Goal: Complete application form

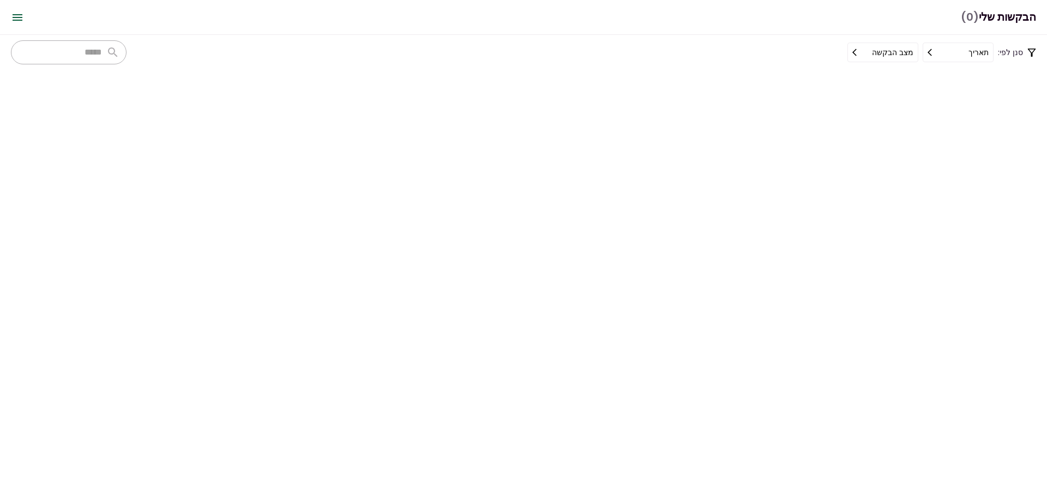
click at [858, 53] on icon at bounding box center [857, 52] width 9 height 9
click at [865, 54] on div at bounding box center [523, 248] width 1047 height 497
click at [20, 17] on icon "Open menu" at bounding box center [18, 17] width 10 height 7
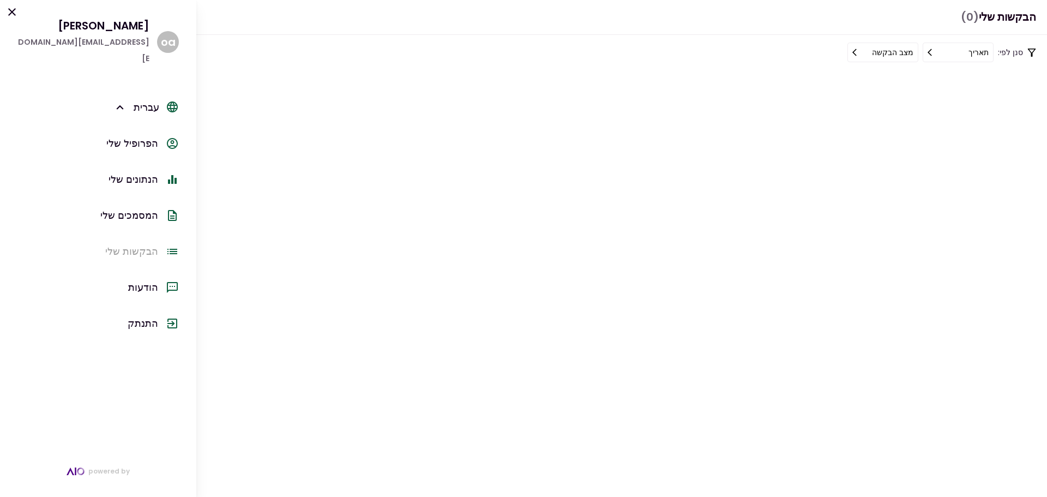
click at [172, 249] on icon at bounding box center [172, 251] width 10 height 5
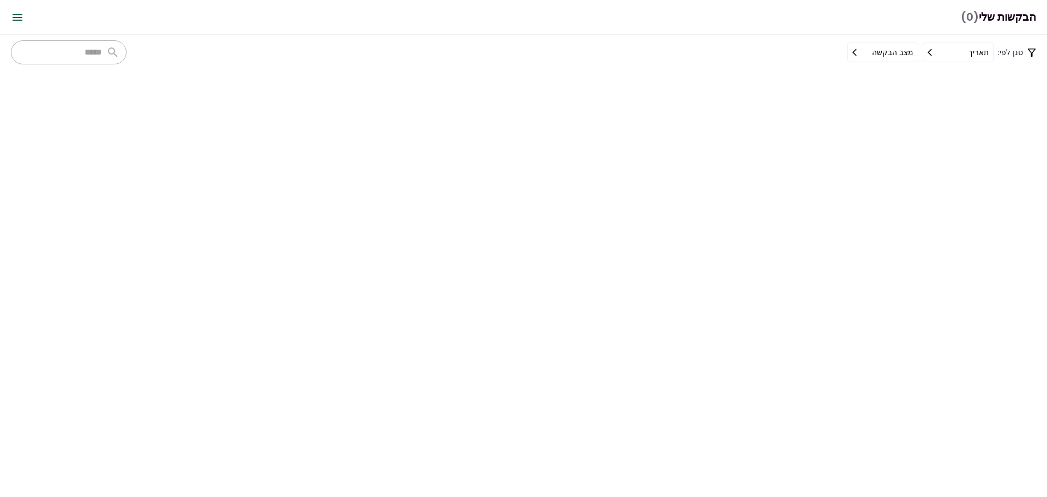
click at [18, 16] on icon "Open menu" at bounding box center [17, 17] width 13 height 13
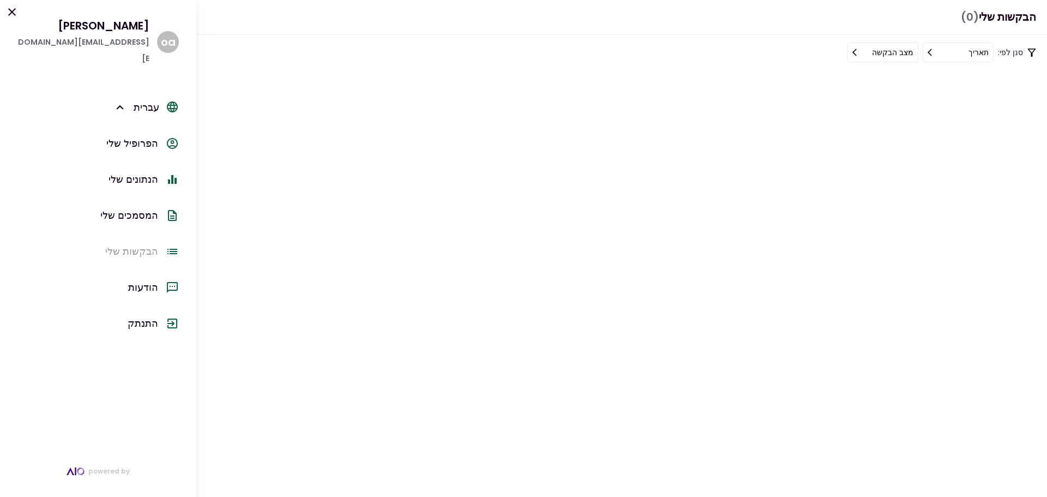
click at [303, 83] on section at bounding box center [523, 283] width 1047 height 427
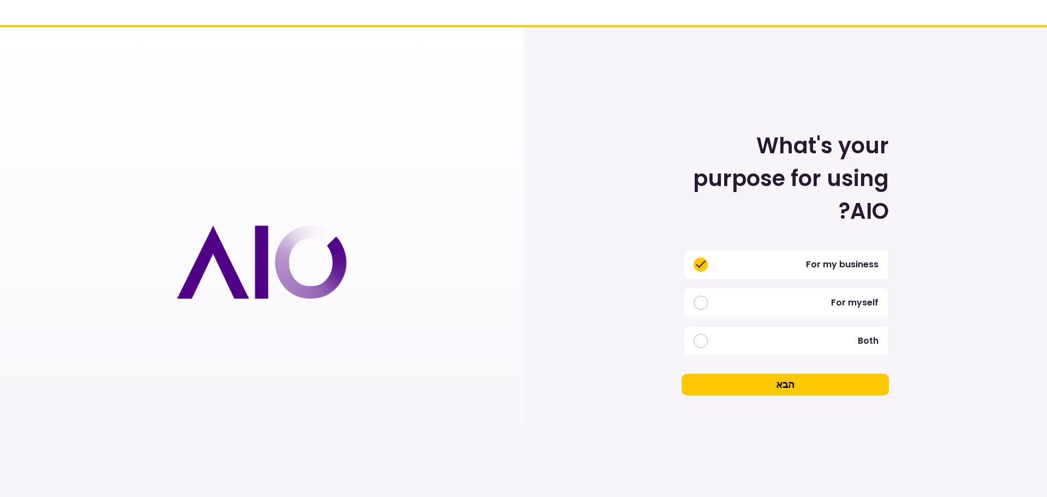
click at [753, 388] on button "הבא" at bounding box center [785, 385] width 207 height 22
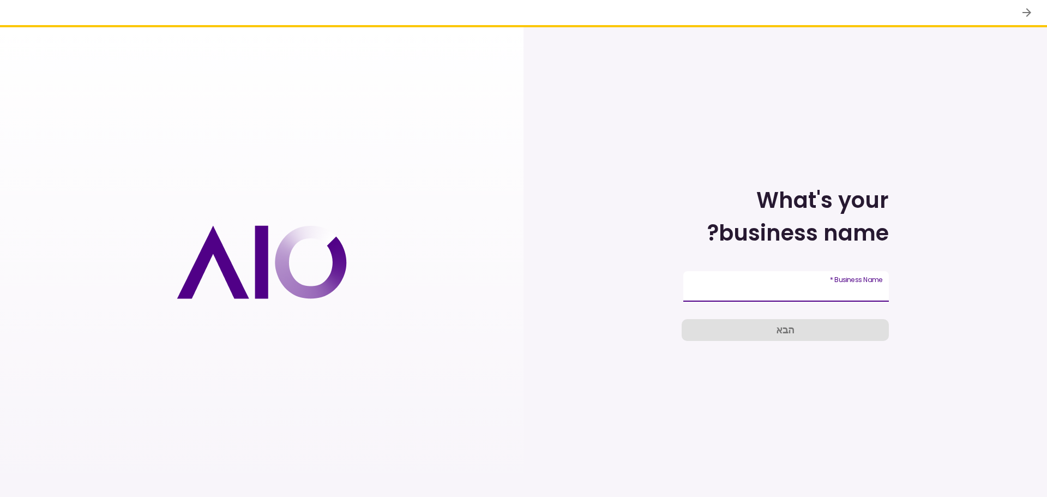
click at [820, 282] on input "Business Name   *" at bounding box center [786, 286] width 206 height 31
type input "*"
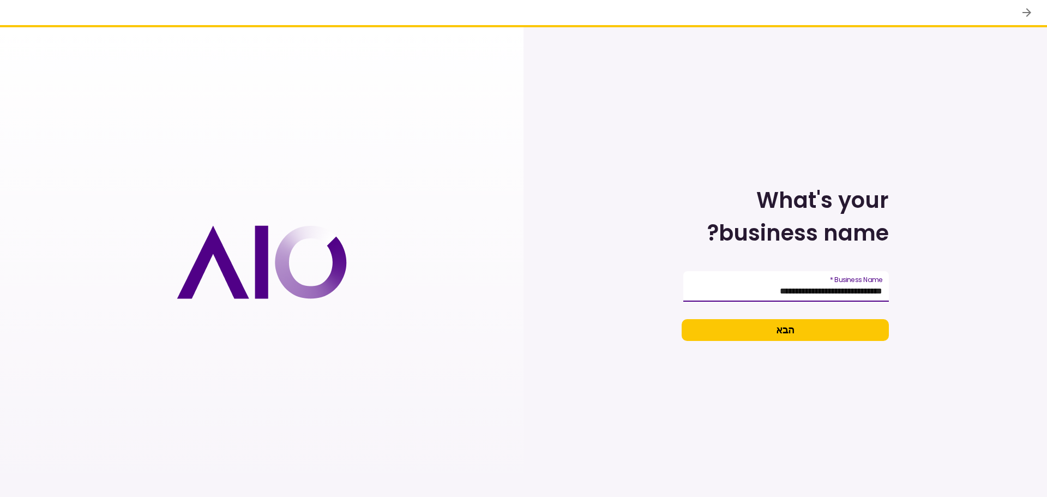
type input "**********"
click at [812, 328] on button "הבא" at bounding box center [785, 330] width 207 height 22
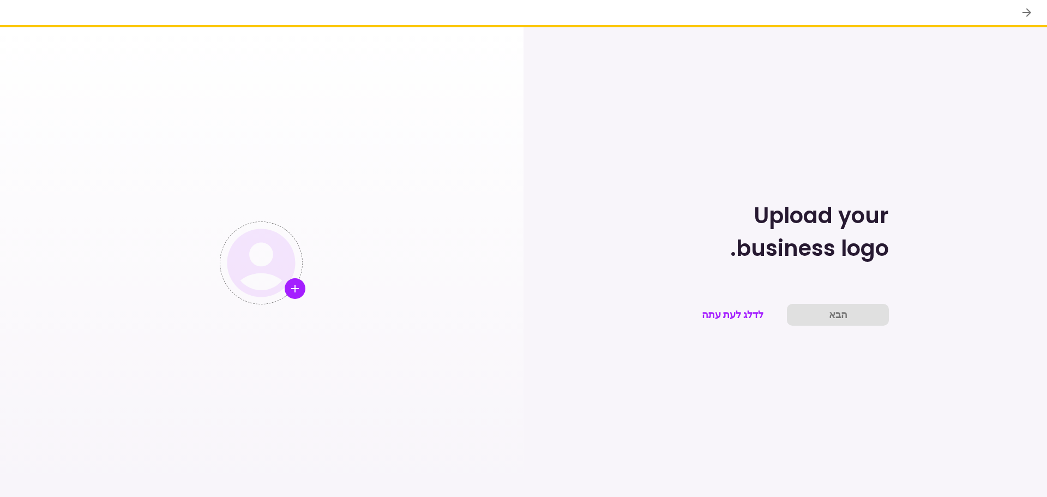
click at [294, 295] on div "העלו" at bounding box center [295, 288] width 21 height 21
click at [0, 0] on input "העלו" at bounding box center [0, 0] width 0 height 0
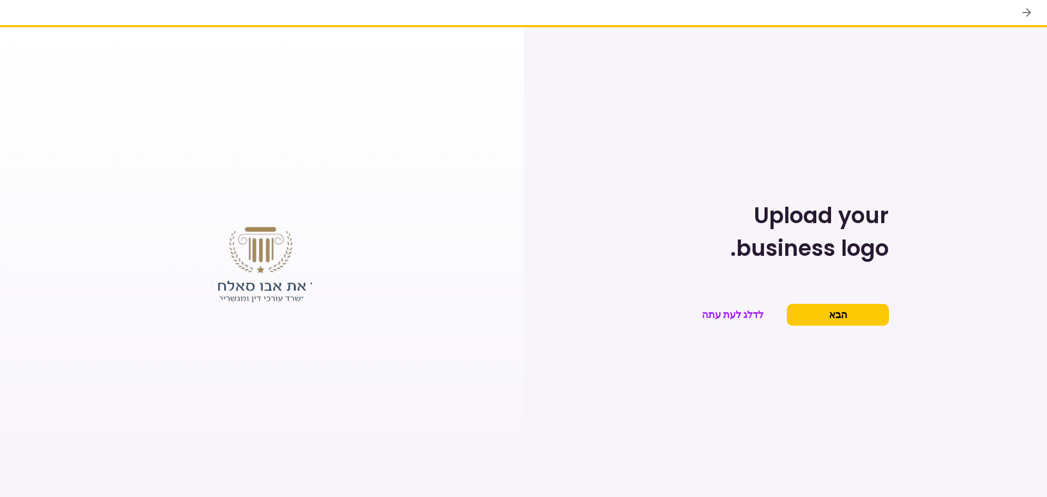
click at [278, 257] on img at bounding box center [261, 262] width 109 height 109
click at [829, 314] on button "הבא" at bounding box center [838, 315] width 102 height 22
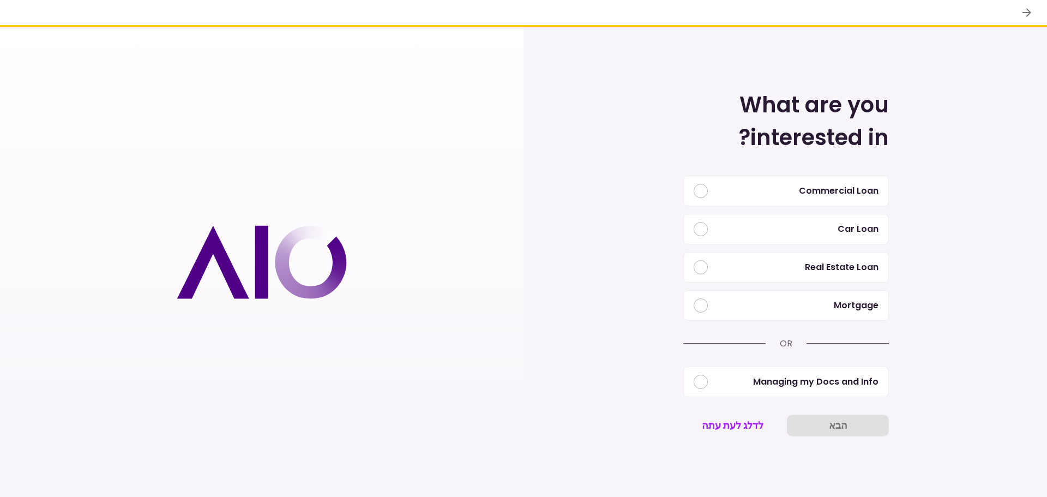
click at [704, 194] on div at bounding box center [701, 191] width 14 height 14
click at [761, 386] on button "Managing my Docs and Info" at bounding box center [786, 382] width 206 height 31
click at [819, 421] on button "הבא" at bounding box center [838, 426] width 102 height 22
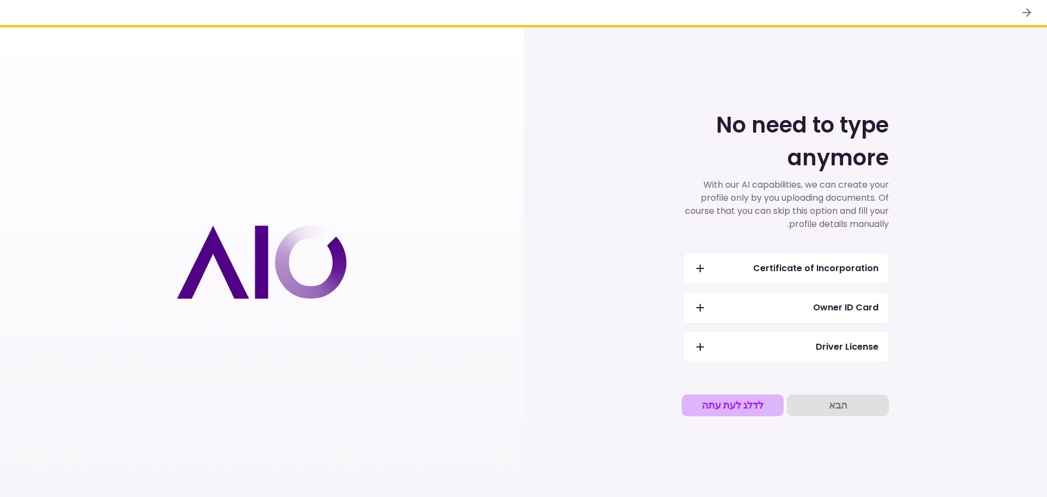
click at [741, 407] on button "לדלג לעת עתה" at bounding box center [733, 405] width 102 height 22
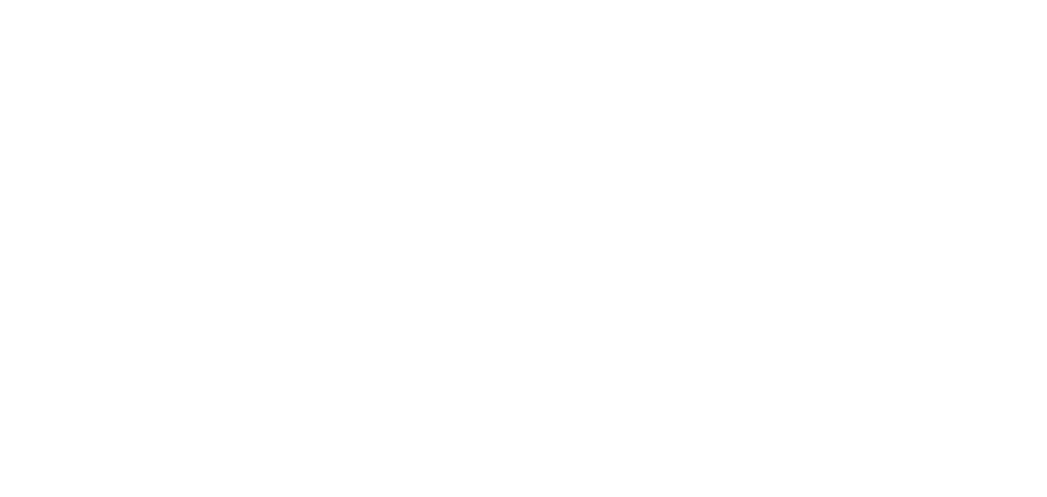
click at [286, 178] on div at bounding box center [523, 248] width 1047 height 497
click at [270, 188] on div at bounding box center [523, 248] width 1047 height 497
click at [761, 183] on div at bounding box center [523, 248] width 1047 height 497
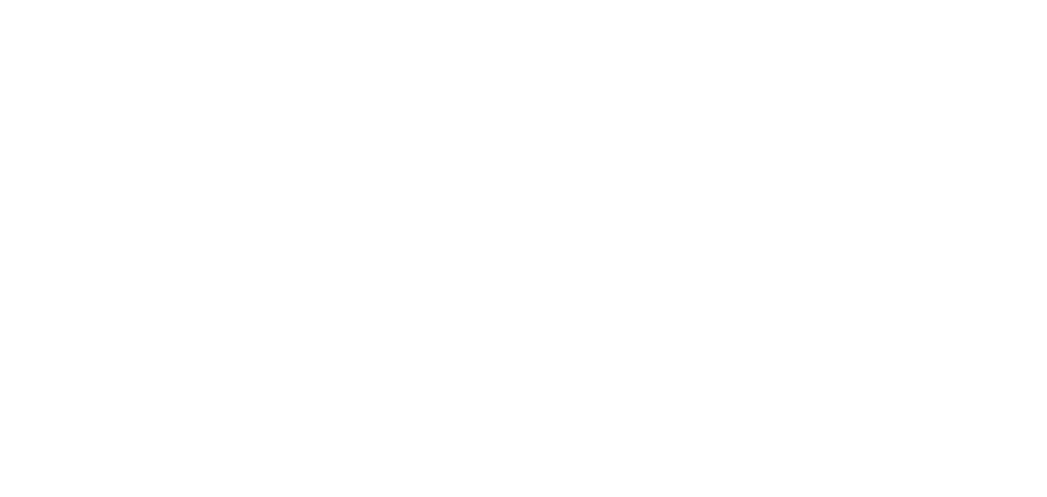
click at [761, 183] on div at bounding box center [523, 248] width 1047 height 497
click at [1044, 35] on div at bounding box center [523, 248] width 1047 height 497
click at [768, 38] on div at bounding box center [523, 248] width 1047 height 497
click at [127, 44] on div at bounding box center [523, 248] width 1047 height 497
click at [62, 42] on div at bounding box center [523, 248] width 1047 height 497
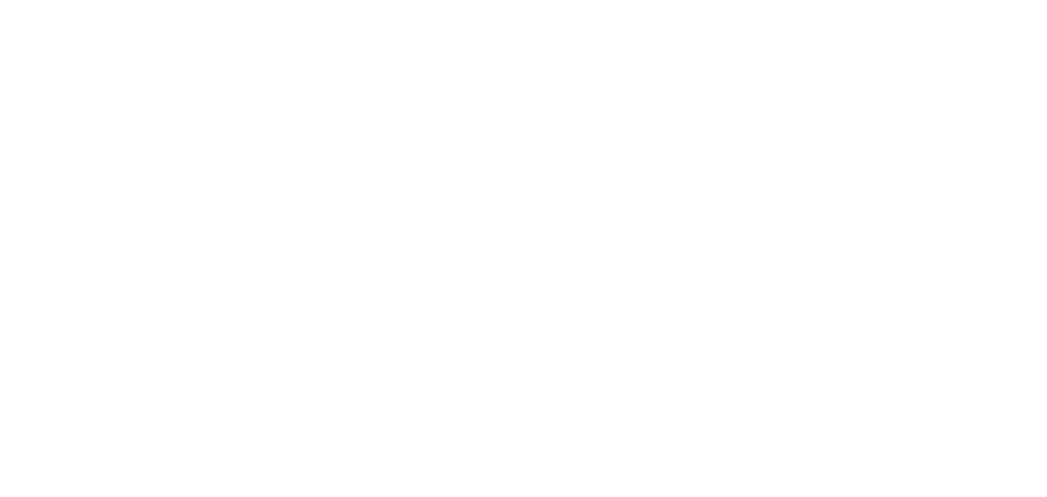
click at [363, 251] on div at bounding box center [523, 248] width 1047 height 497
